Goal: Ask a question

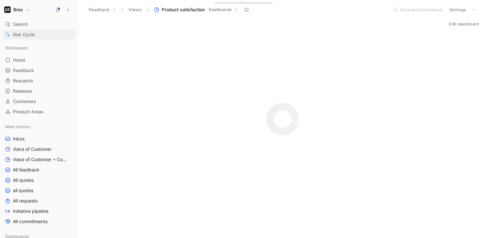
click at [27, 32] on span "Ask Cycle" at bounding box center [24, 35] width 22 height 8
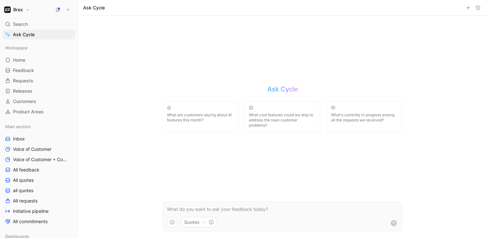
click at [224, 209] on p at bounding box center [282, 210] width 231 height 8
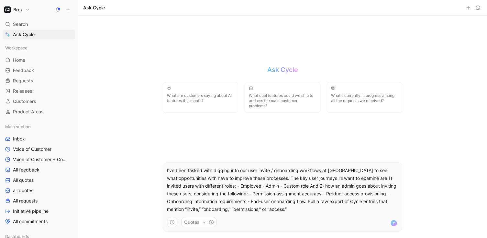
click at [283, 202] on p "I’ve been tasked with digging into our user invite / onboarding workflows at Br…" at bounding box center [282, 190] width 231 height 47
click at [310, 202] on p "I’ve been tasked with digging into our user invite / onboarding workflows at Br…" at bounding box center [282, 190] width 231 height 47
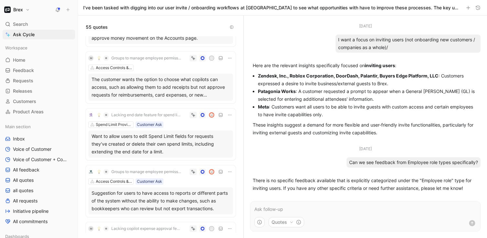
scroll to position [1672, 0]
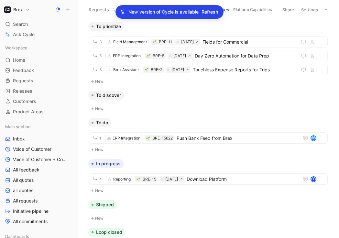
scroll to position [241, 0]
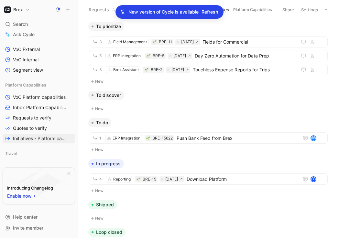
click at [152, 12] on p "New version of Cycle is available" at bounding box center [163, 12] width 70 height 8
click at [208, 12] on span "Refresh" at bounding box center [210, 12] width 16 height 8
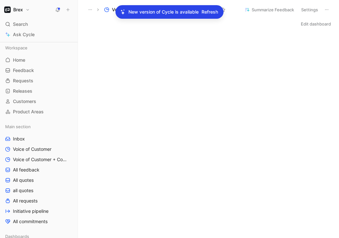
scroll to position [278, 0]
